Goal: Information Seeking & Learning: Understand process/instructions

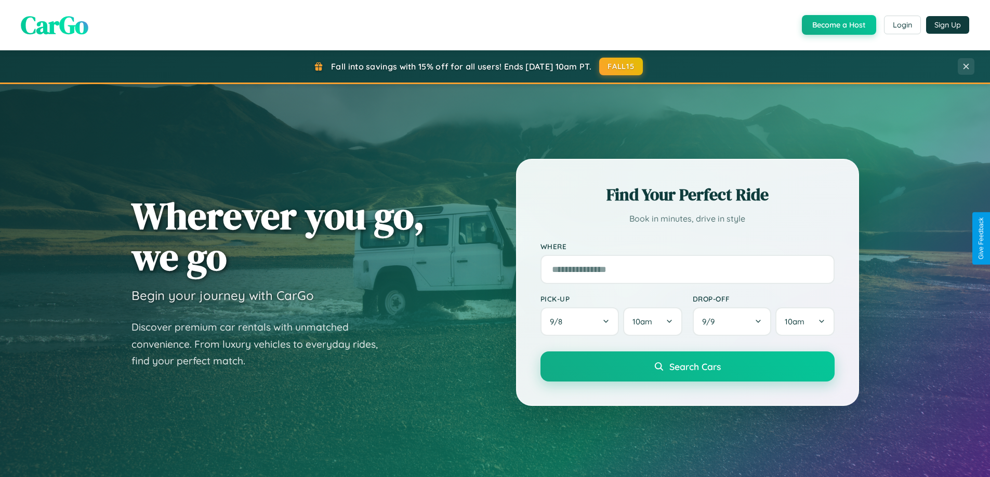
scroll to position [715, 0]
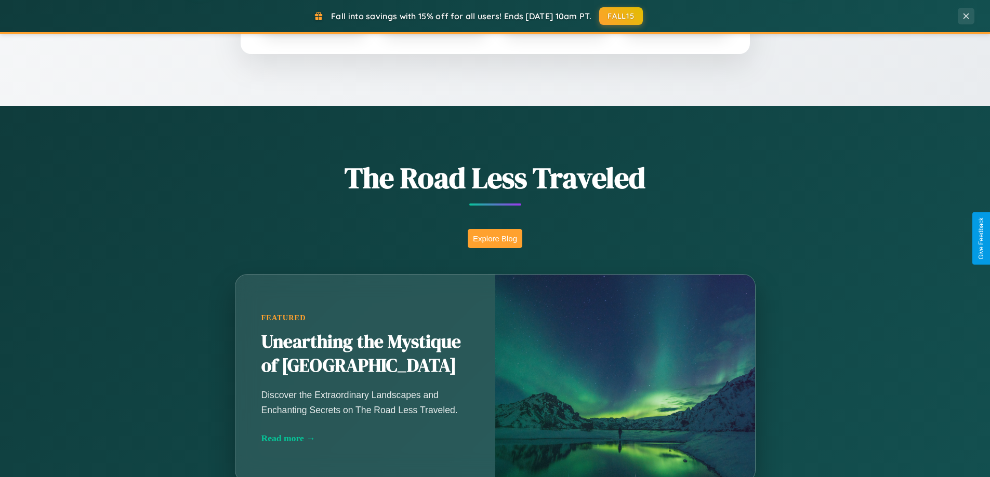
click at [495, 238] on button "Explore Blog" at bounding box center [495, 238] width 55 height 19
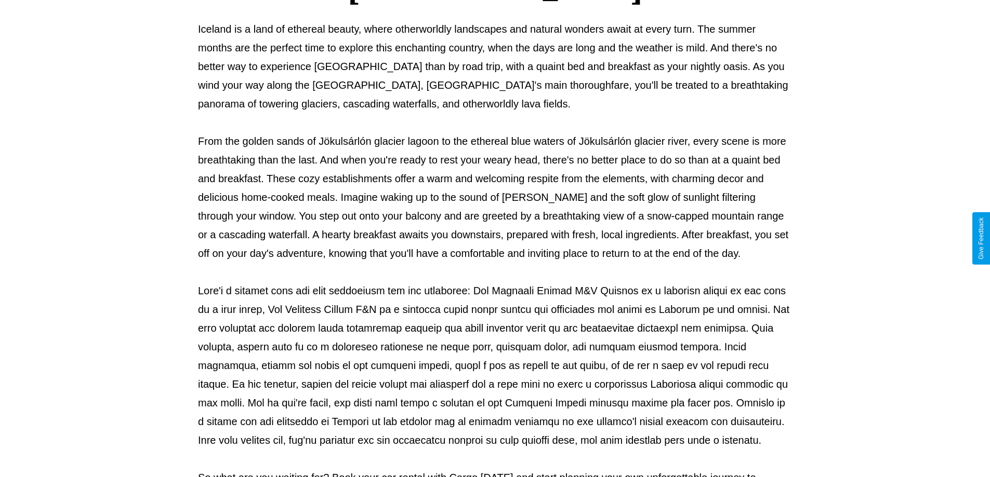
scroll to position [336, 0]
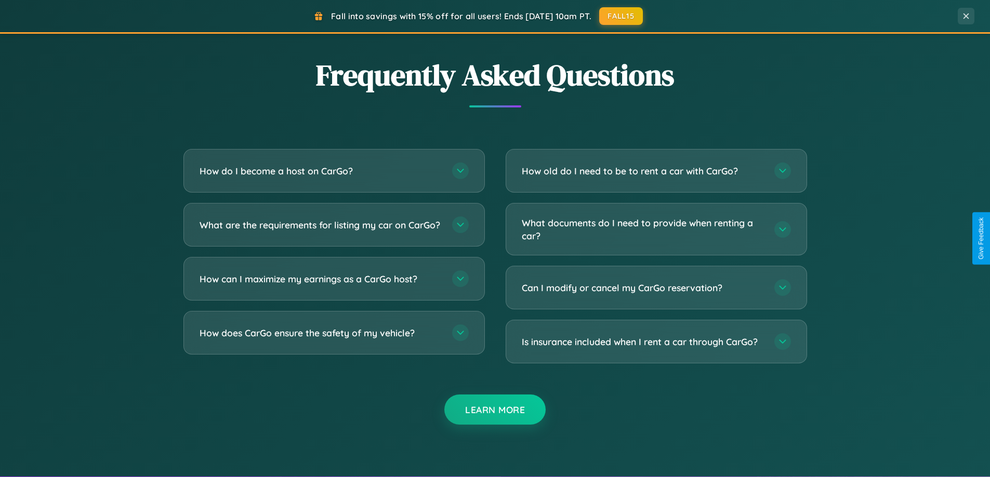
scroll to position [1999, 0]
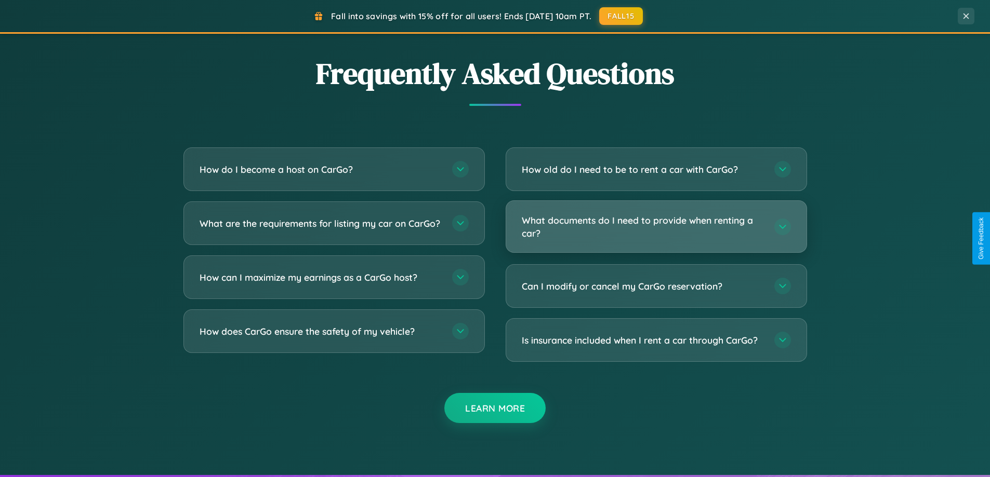
click at [656, 227] on h3 "What documents do I need to provide when renting a car?" at bounding box center [643, 226] width 242 height 25
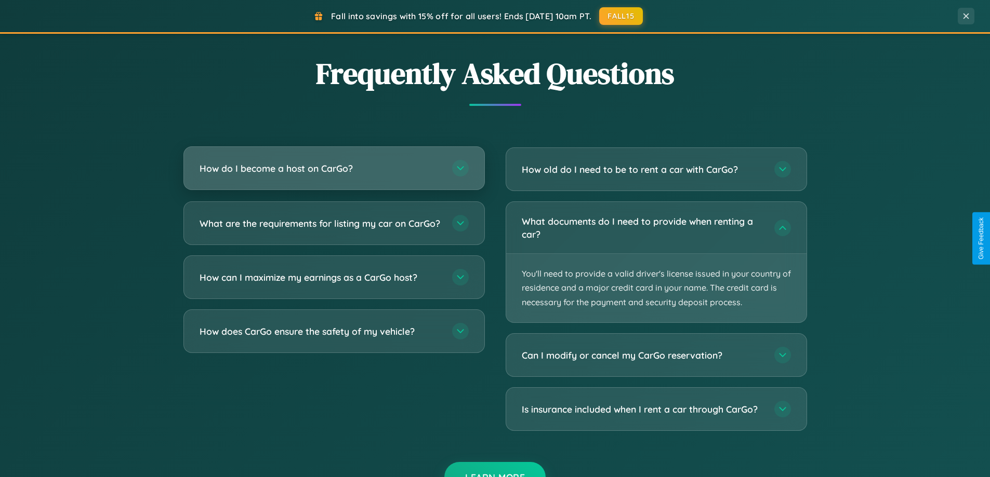
click at [334, 169] on h3 "How do I become a host on CarGo?" at bounding box center [320, 168] width 242 height 13
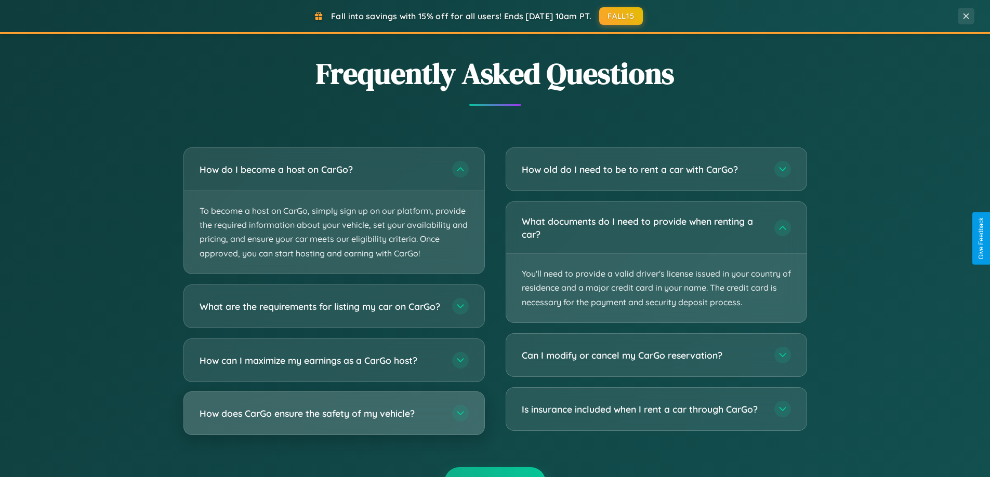
click at [334, 420] on h3 "How does CarGo ensure the safety of my vehicle?" at bounding box center [320, 413] width 242 height 13
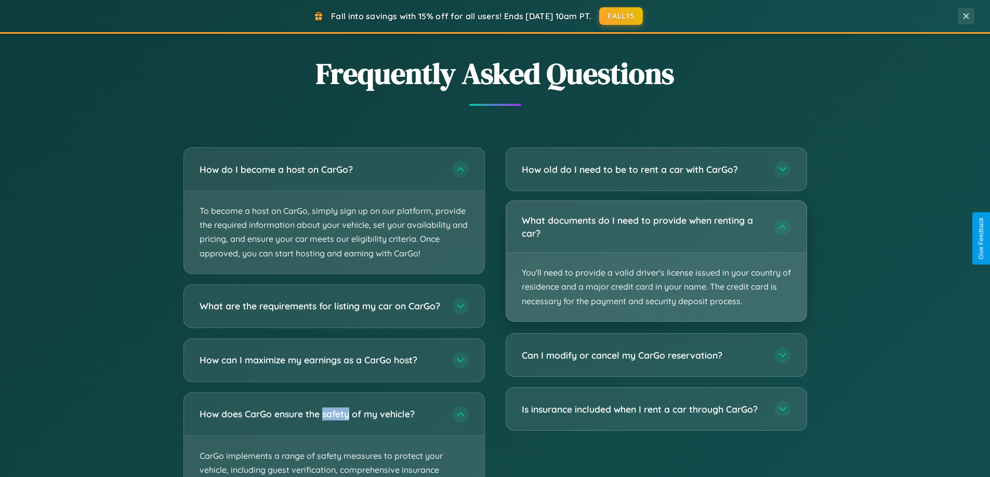
click at [656, 262] on p "You'll need to provide a valid driver's license issued in your country of resid…" at bounding box center [656, 287] width 300 height 69
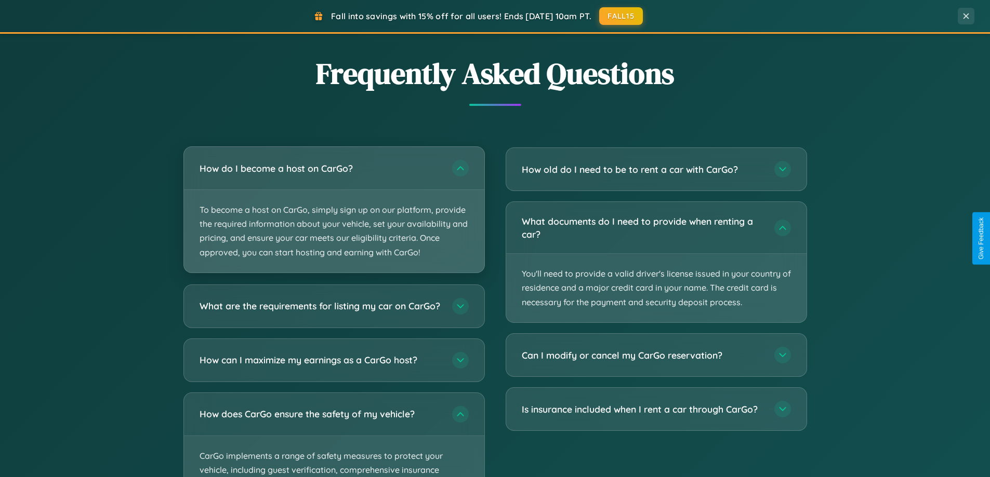
click at [334, 209] on p "To become a host on CarGo, simply sign up on our platform, provide the required…" at bounding box center [334, 231] width 300 height 83
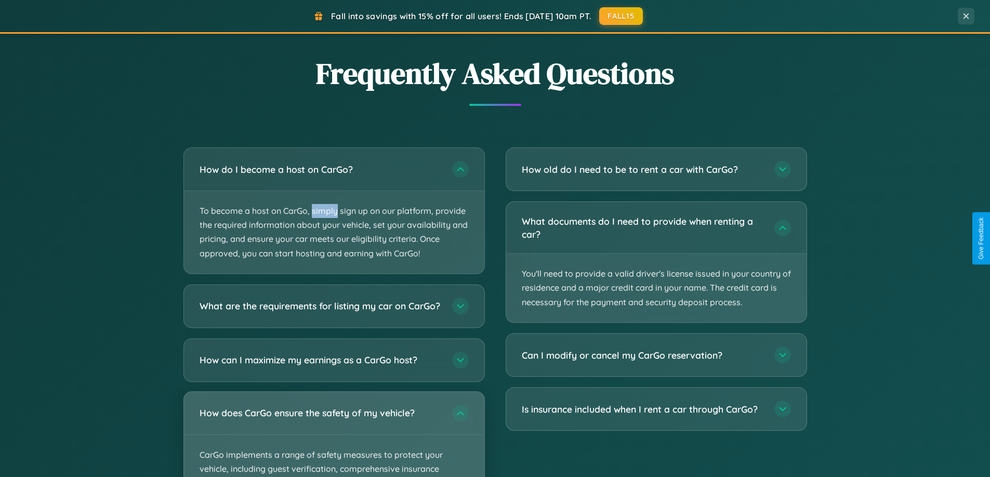
click at [334, 435] on div "How does CarGo ensure the safety of my vehicle?" at bounding box center [334, 413] width 300 height 43
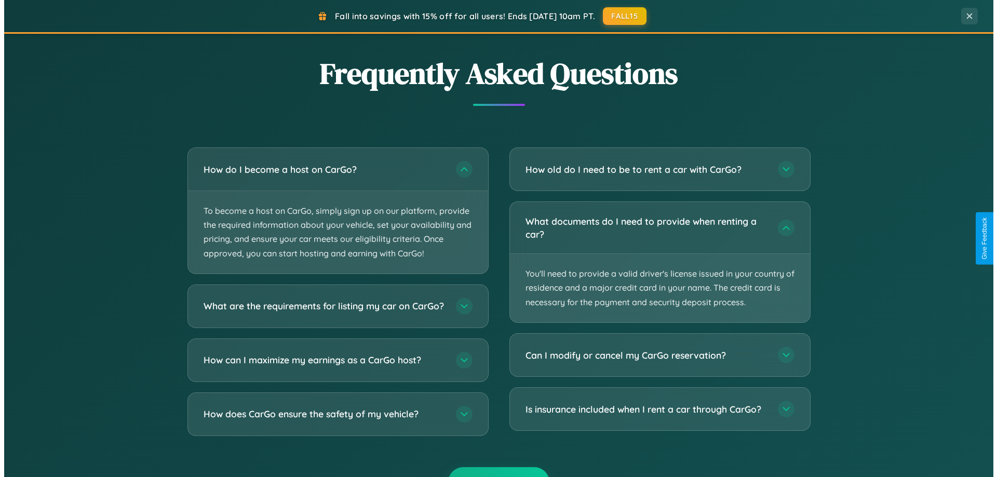
scroll to position [0, 0]
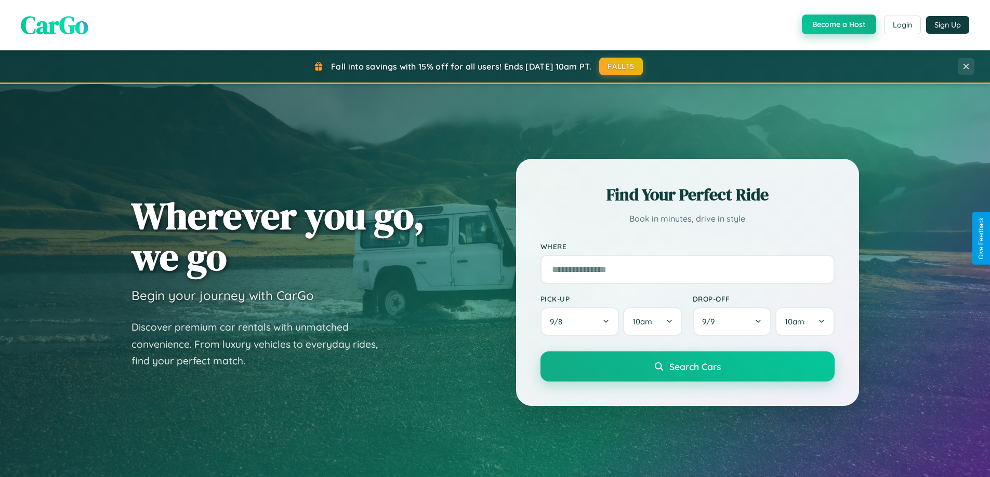
click at [837, 25] on button "Become a Host" at bounding box center [839, 25] width 74 height 20
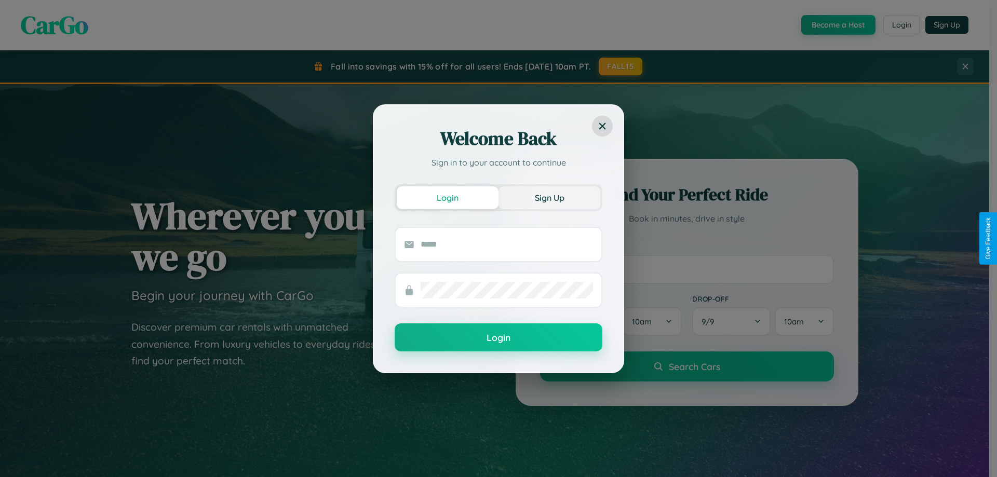
click at [550, 197] on button "Sign Up" at bounding box center [550, 198] width 102 height 23
